Goal: Task Accomplishment & Management: Use online tool/utility

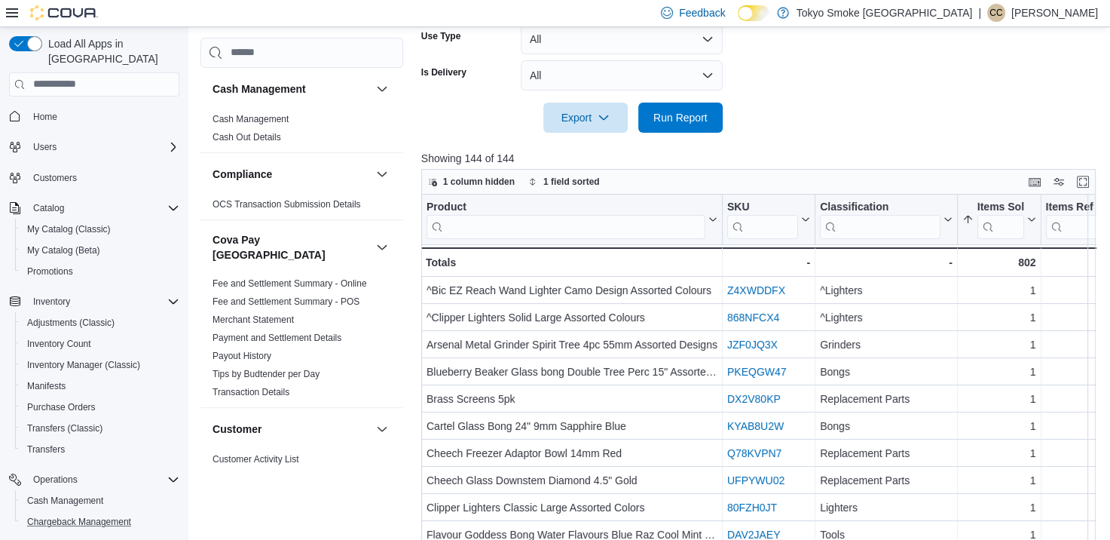
scroll to position [0, 302]
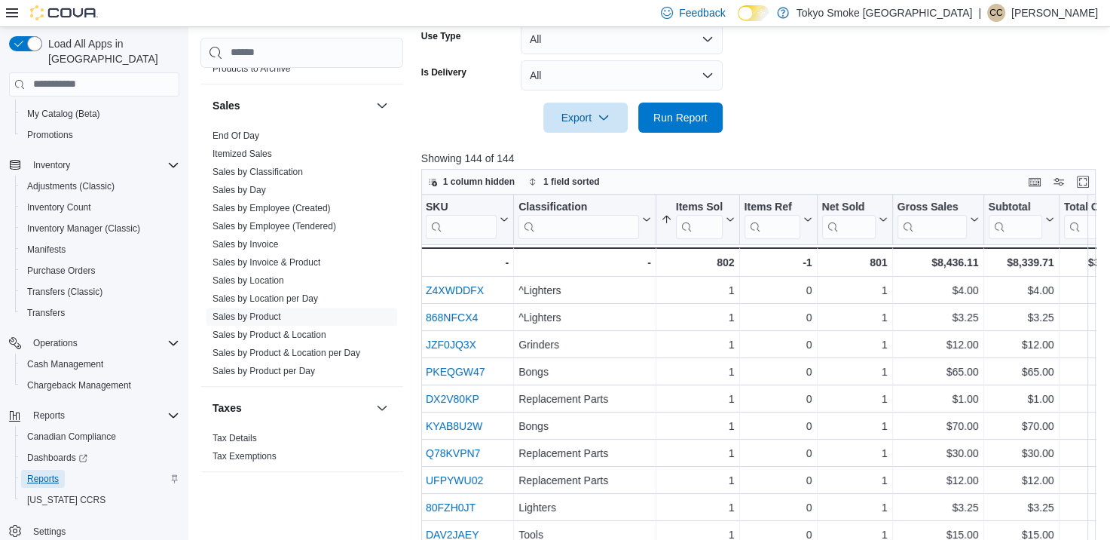
click at [51, 470] on span "Reports" at bounding box center [43, 479] width 32 height 18
click at [54, 468] on button "Reports" at bounding box center [100, 478] width 170 height 21
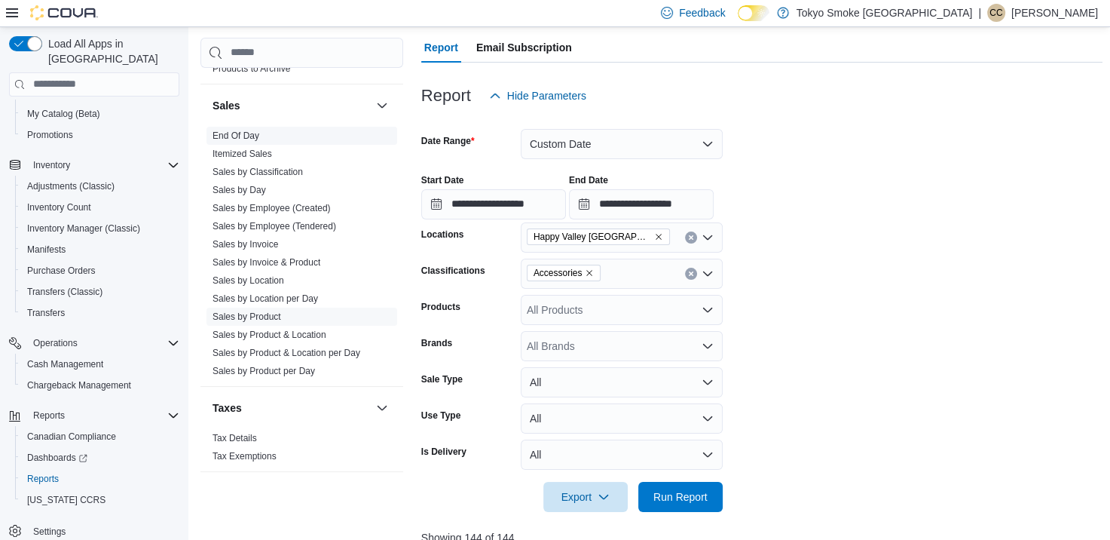
click at [245, 130] on link "End Of Day" at bounding box center [236, 135] width 47 height 11
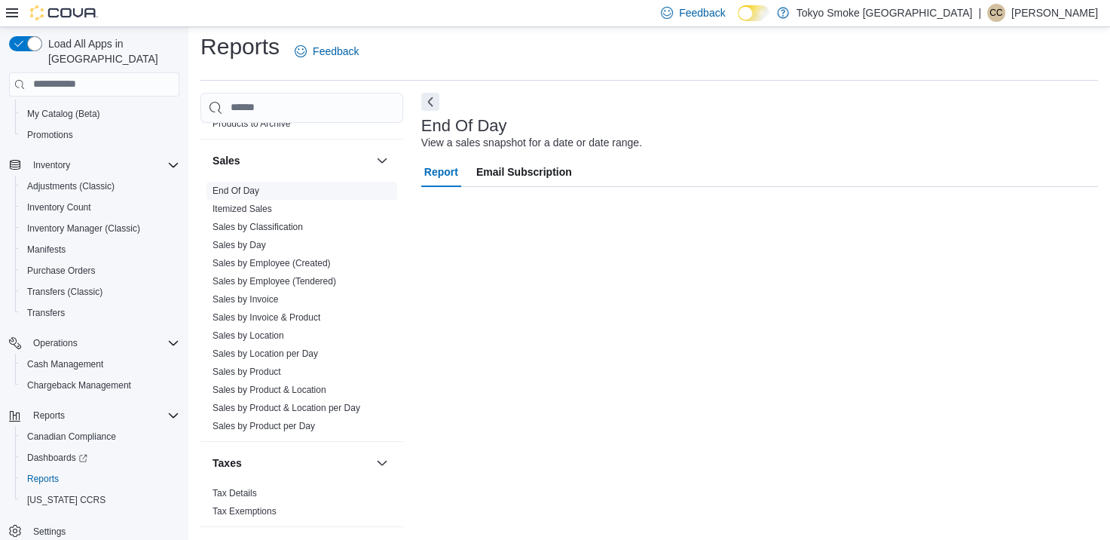
scroll to position [7, 0]
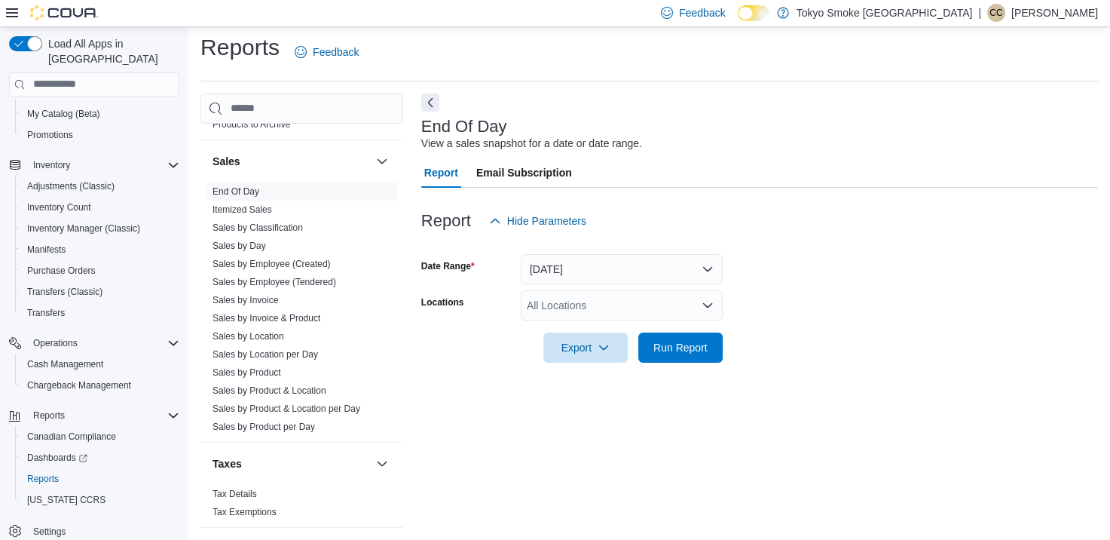
click at [570, 311] on div "All Locations" at bounding box center [622, 305] width 202 height 30
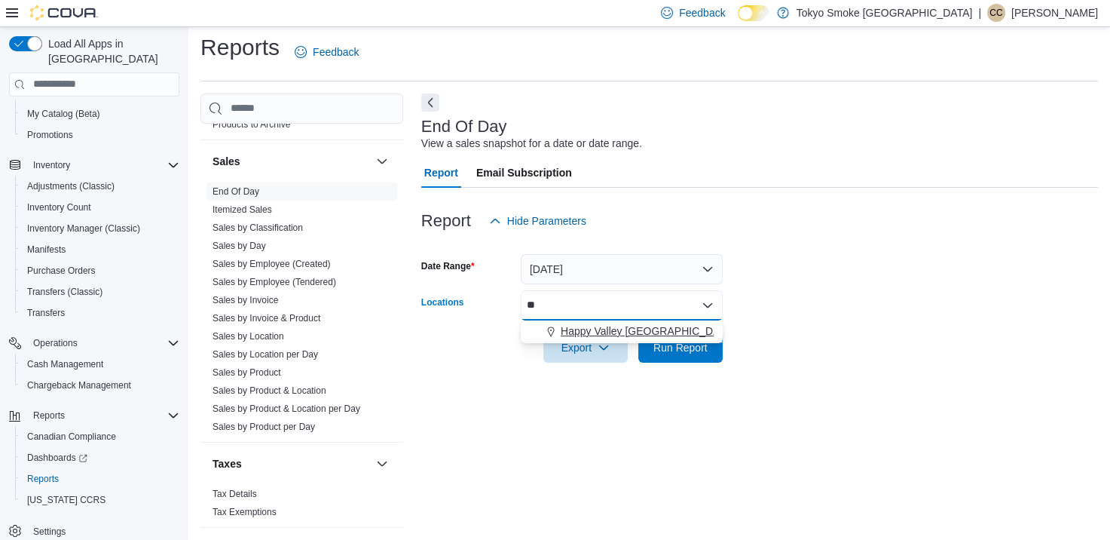
type input "**"
click at [577, 328] on span "Happy Valley Goose Bay" at bounding box center [648, 330] width 174 height 15
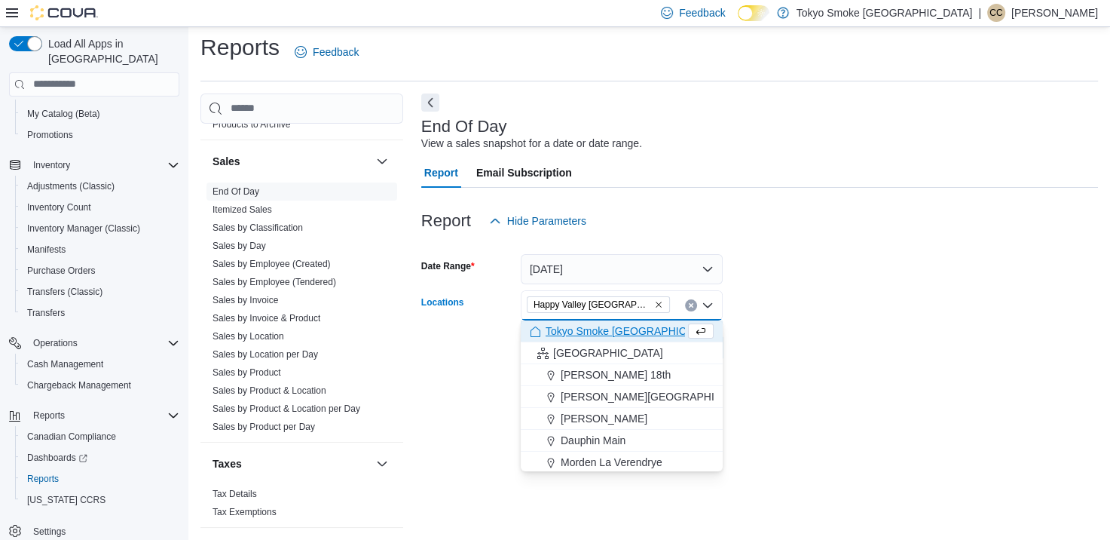
click at [1003, 322] on div at bounding box center [759, 326] width 677 height 12
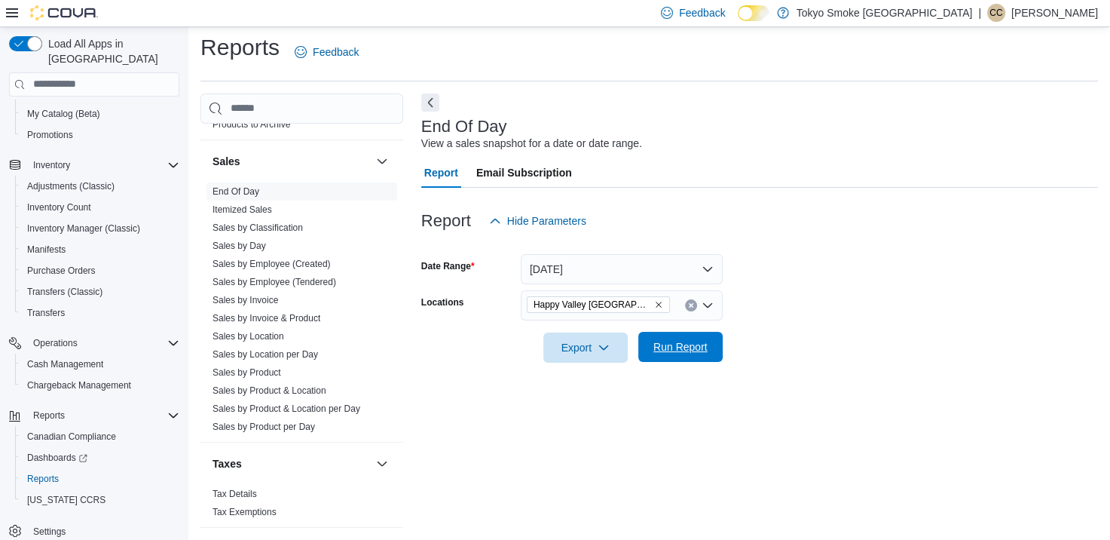
click at [701, 334] on span "Run Report" at bounding box center [681, 347] width 66 height 30
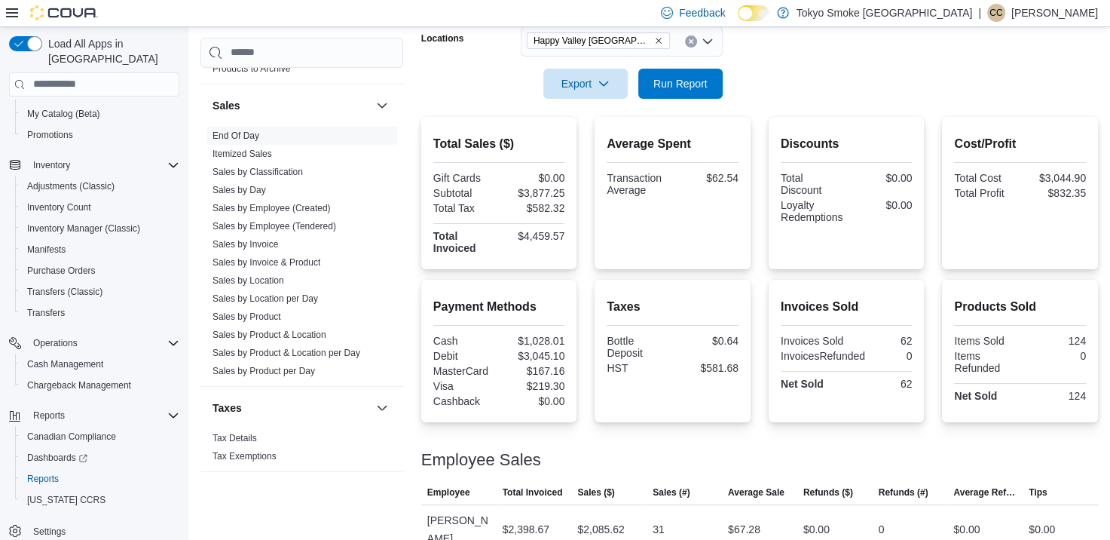
scroll to position [150, 0]
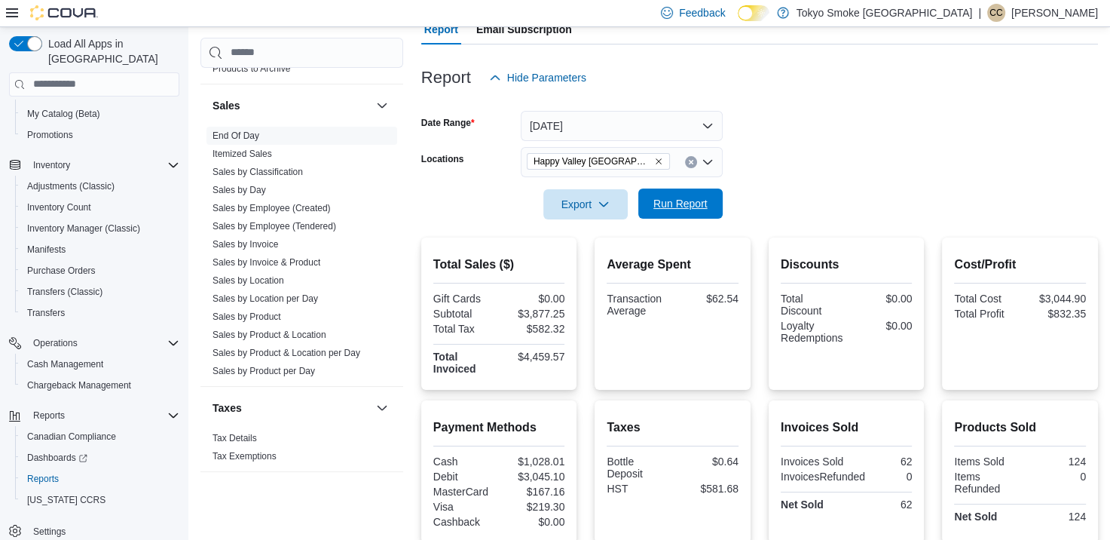
click at [675, 212] on span "Run Report" at bounding box center [681, 203] width 66 height 30
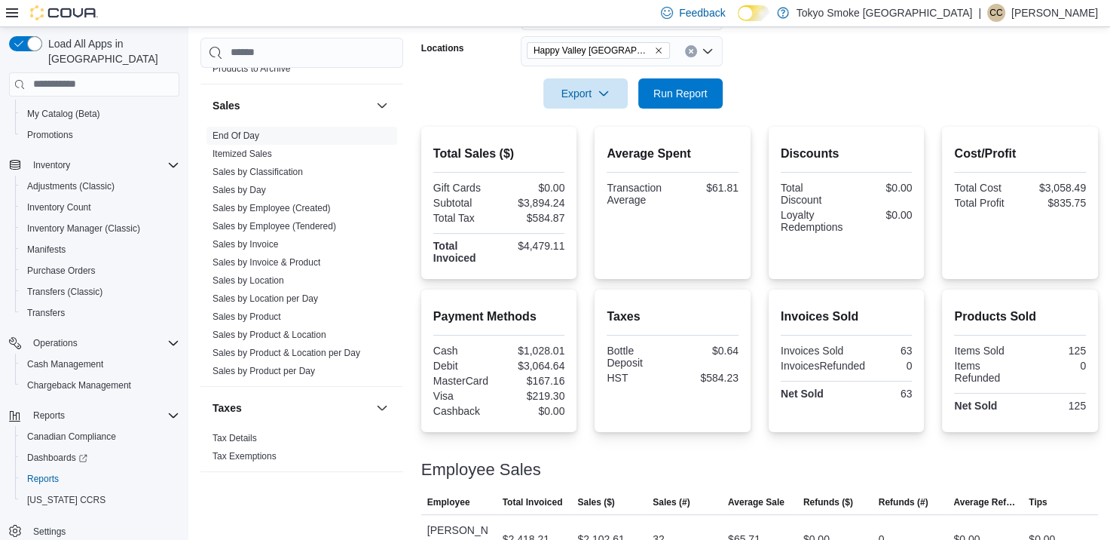
scroll to position [376, 0]
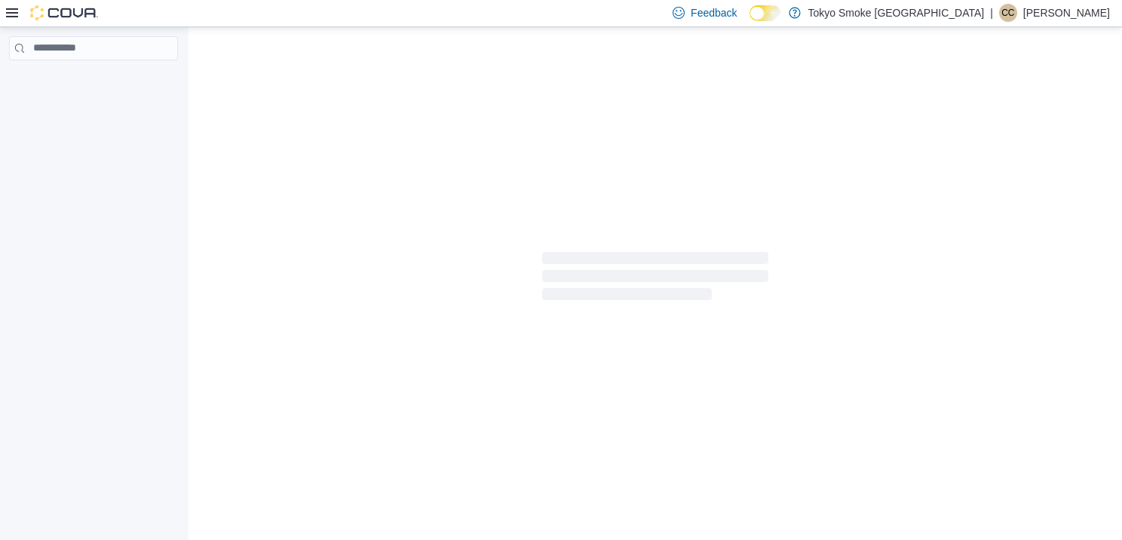
click at [1058, 14] on p "[PERSON_NAME]" at bounding box center [1066, 13] width 87 height 18
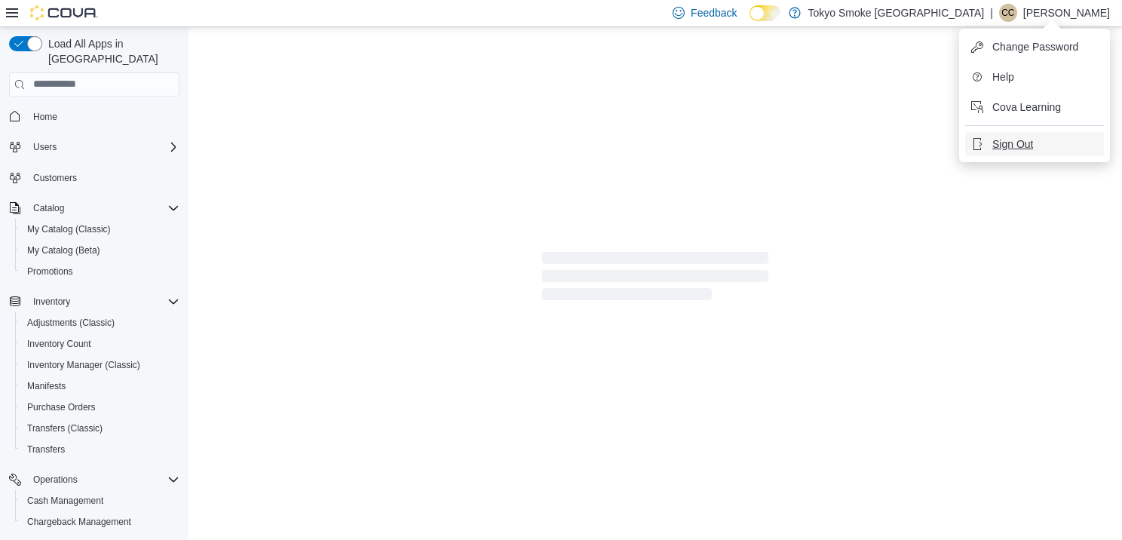
click at [1013, 148] on span "Sign Out" at bounding box center [1012, 143] width 41 height 15
